Goal: Navigation & Orientation: Find specific page/section

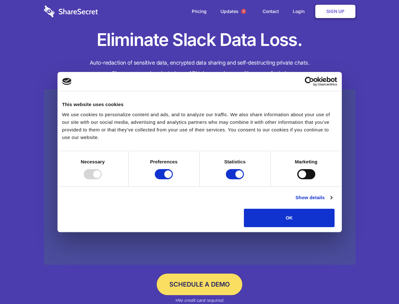
click at [102, 179] on div at bounding box center [93, 174] width 18 height 10
click at [173, 179] on input "Preferences" at bounding box center [164, 174] width 18 height 10
checkbox input "false"
click at [236, 179] on input "Statistics" at bounding box center [235, 174] width 18 height 10
checkbox input "false"
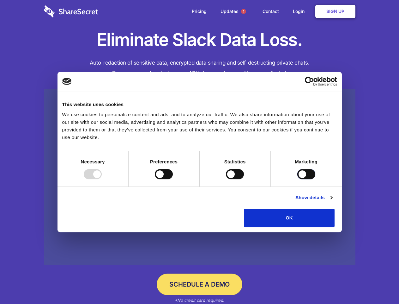
click at [298, 179] on input "Marketing" at bounding box center [307, 174] width 18 height 10
checkbox input "true"
click at [332, 201] on link "Show details" at bounding box center [314, 198] width 37 height 8
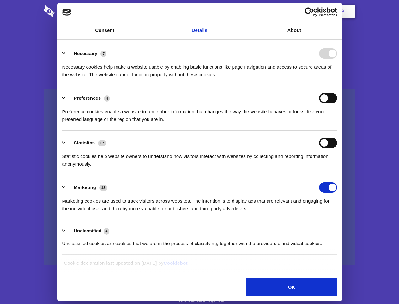
click at [337, 86] on li "Necessary 7 Necessary cookies help make a website usable by enabling basic func…" at bounding box center [199, 63] width 275 height 45
click at [243, 11] on span "1" at bounding box center [243, 11] width 5 height 5
